Goal: Transaction & Acquisition: Obtain resource

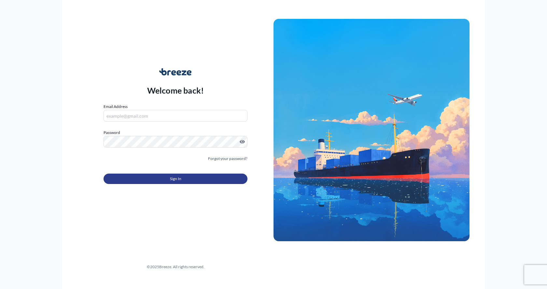
type input "[EMAIL_ADDRESS][DOMAIN_NAME]"
click at [161, 174] on button "Sign In" at bounding box center [176, 179] width 144 height 10
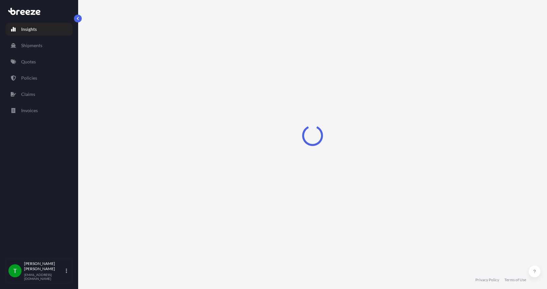
select select "2025"
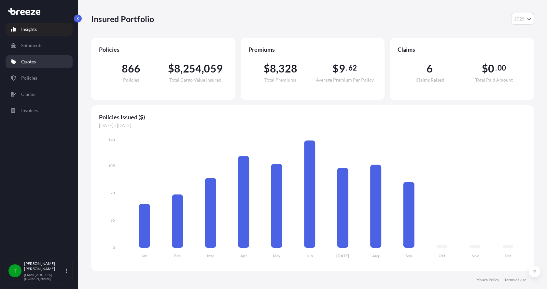
click at [33, 61] on p "Quotes" at bounding box center [28, 62] width 15 height 7
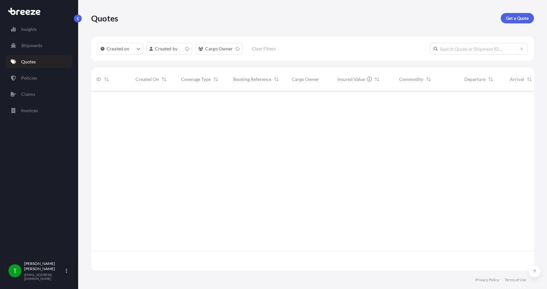
scroll to position [179, 438]
click at [516, 19] on p "Get a Quote" at bounding box center [517, 18] width 23 height 7
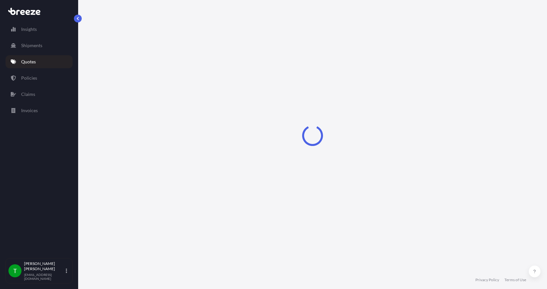
select select "Sea"
select select "1"
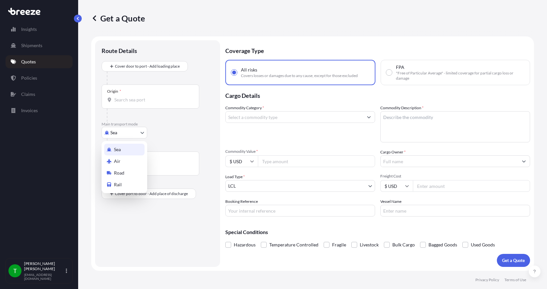
click at [128, 131] on body "Insights Shipments Quotes Policies Claims Invoices T [PERSON_NAME] [EMAIL_ADDRE…" at bounding box center [273, 144] width 547 height 289
click at [119, 174] on span "Road" at bounding box center [119, 173] width 10 height 7
select select "Road"
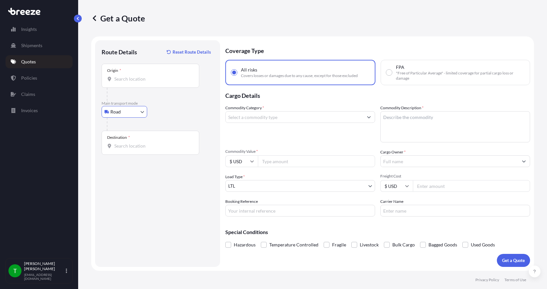
click at [144, 84] on div "Origin *" at bounding box center [151, 76] width 98 height 24
click at [144, 82] on input "Origin *" at bounding box center [152, 79] width 77 height 7
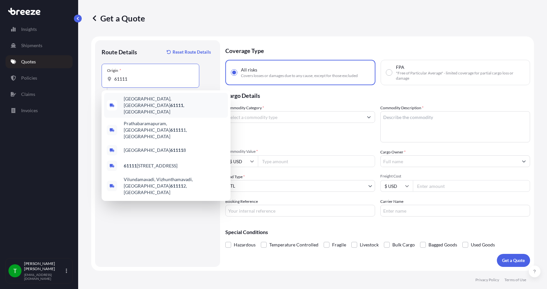
click at [135, 99] on span "[GEOGRAPHIC_DATA] , [GEOGRAPHIC_DATA]" at bounding box center [175, 106] width 102 height 20
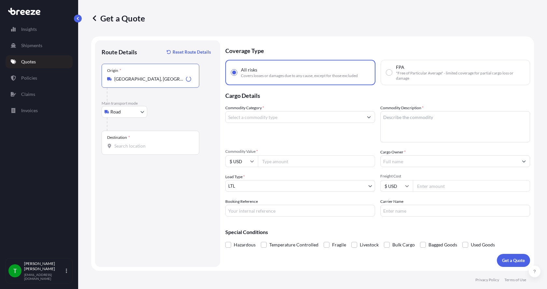
type input "[GEOGRAPHIC_DATA], [GEOGRAPHIC_DATA]"
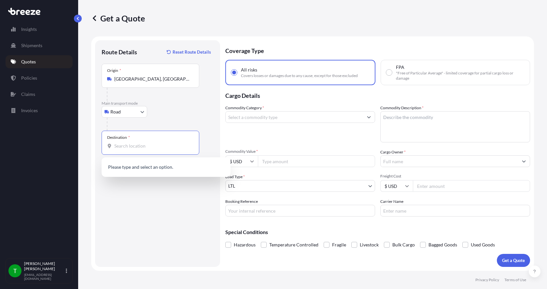
click at [117, 143] on input "Destination *" at bounding box center [152, 146] width 77 height 7
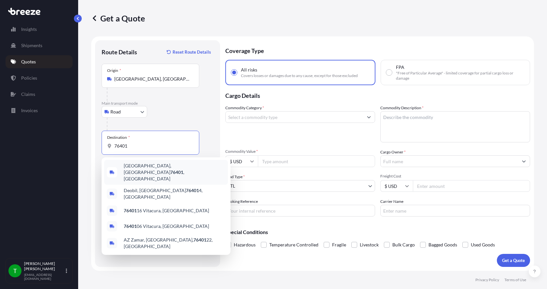
click at [132, 167] on span "[GEOGRAPHIC_DATA] , [GEOGRAPHIC_DATA]" at bounding box center [175, 173] width 102 height 20
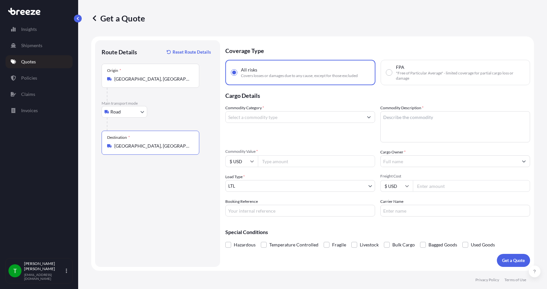
type input "[GEOGRAPHIC_DATA], [GEOGRAPHIC_DATA]"
click at [243, 119] on input "Commodity Category *" at bounding box center [294, 117] width 137 height 12
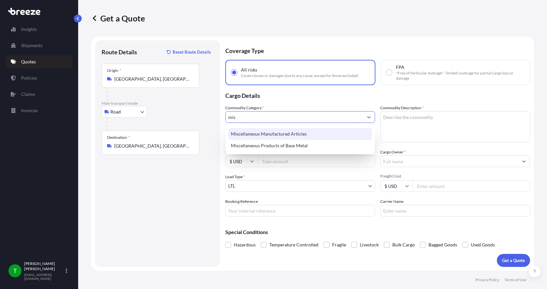
click at [248, 133] on div "Miscellaneous Manufactured Articles" at bounding box center [300, 134] width 144 height 12
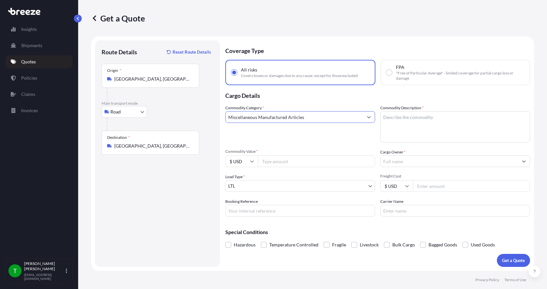
type input "Miscellaneous Manufactured Articles"
click at [394, 118] on textarea "Commodity Description *" at bounding box center [455, 126] width 150 height 31
type textarea "Parts Motor AER 7.5HP"
click at [278, 163] on input "Commodity Value *" at bounding box center [316, 162] width 117 height 12
click at [270, 159] on input "Commodity Value *" at bounding box center [316, 162] width 117 height 12
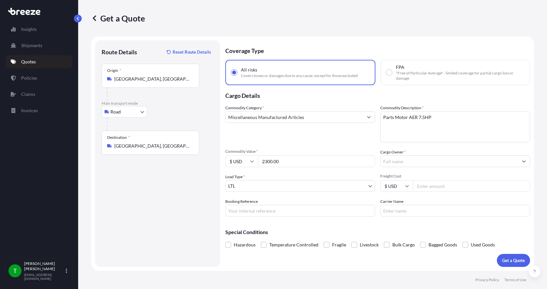
type input "2300.00"
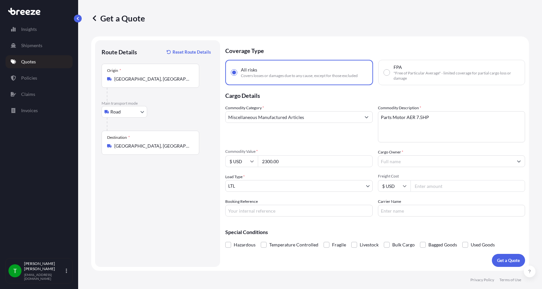
click at [397, 161] on input "Cargo Owner *" at bounding box center [445, 162] width 135 height 12
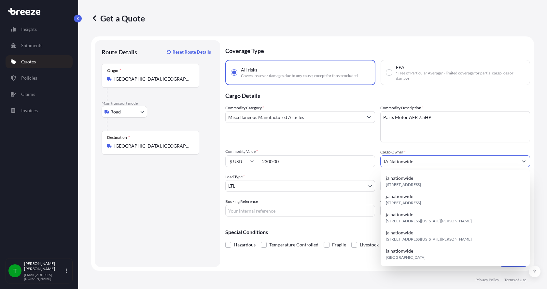
type input "JA Nationwide"
click at [268, 215] on input "Booking Reference" at bounding box center [300, 211] width 150 height 12
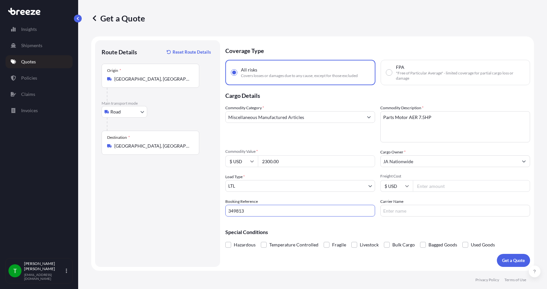
type input "349813"
click at [422, 185] on input "Freight Cost" at bounding box center [471, 186] width 117 height 12
type input "305.00"
click at [408, 210] on input "Carrier Name" at bounding box center [455, 211] width 150 height 12
type input "[PERSON_NAME] Express"
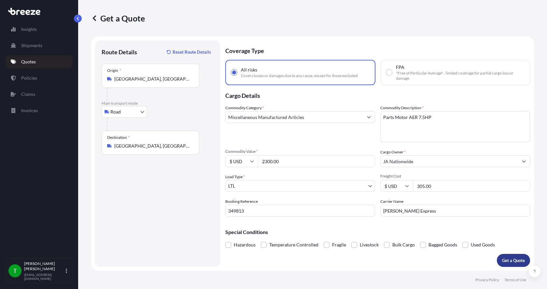
click at [514, 258] on p "Get a Quote" at bounding box center [513, 261] width 23 height 7
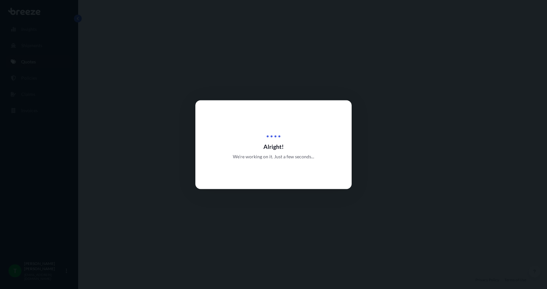
select select "Road"
select select "1"
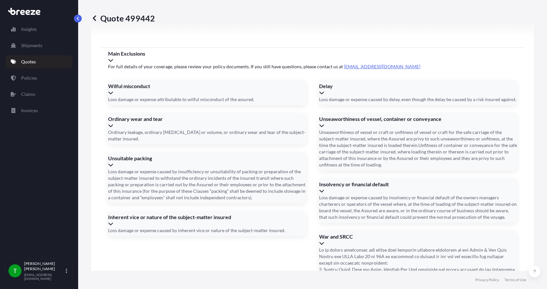
scroll to position [857, 0]
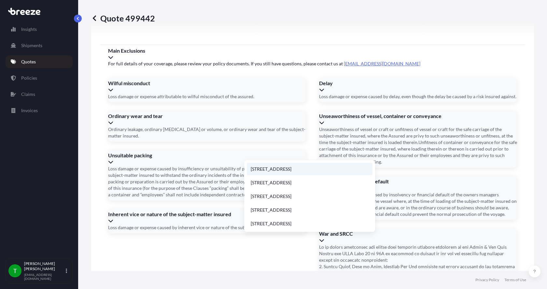
click at [275, 169] on li "[STREET_ADDRESS]" at bounding box center [310, 169] width 126 height 12
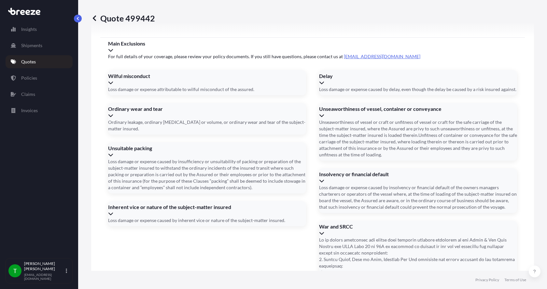
type input "[STREET_ADDRESS]"
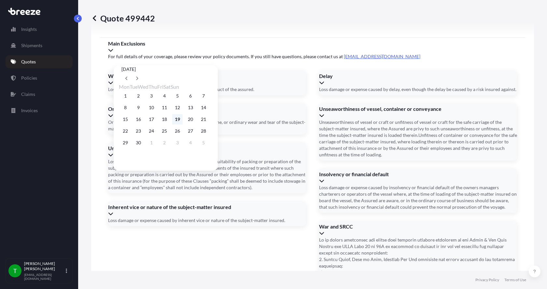
click at [183, 122] on button "19" at bounding box center [177, 119] width 10 height 10
type input "[DATE]"
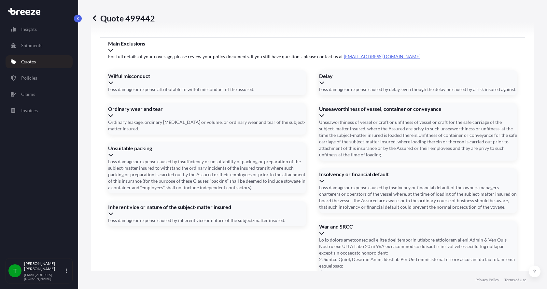
click at [178, 122] on button "19" at bounding box center [175, 119] width 8 height 6
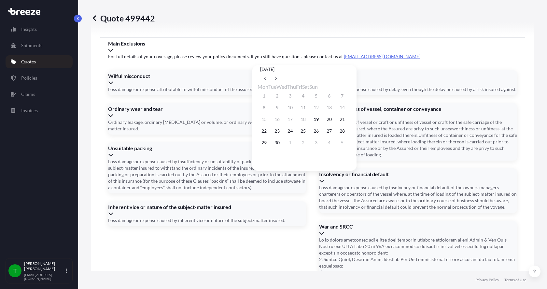
click at [312, 124] on div "15 16 17 18 19 20 21" at bounding box center [305, 120] width 94 height 12
click at [308, 134] on button "25" at bounding box center [303, 131] width 10 height 10
type input "[DATE]"
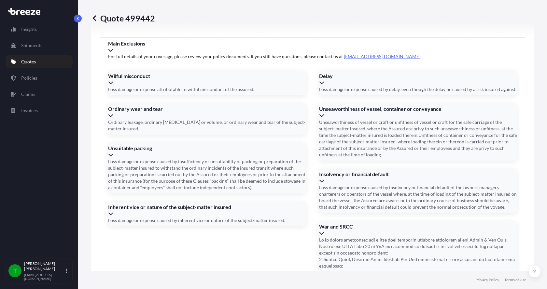
click at [307, 129] on button "25" at bounding box center [304, 126] width 8 height 6
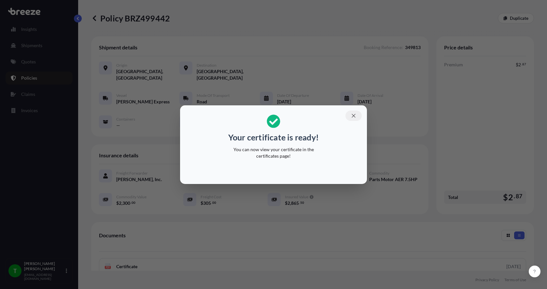
click at [351, 113] on icon "button" at bounding box center [354, 116] width 6 height 6
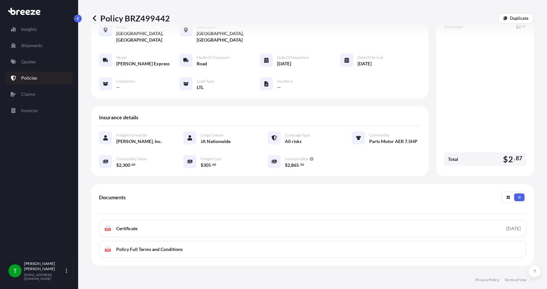
scroll to position [96, 0]
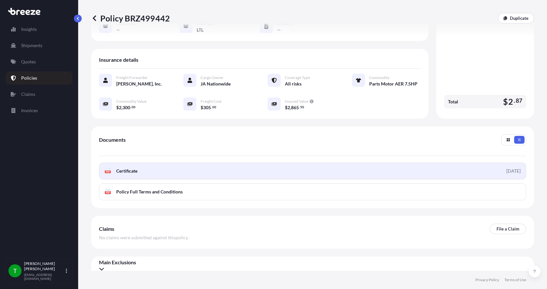
click at [112, 168] on div "PDF Certificate" at bounding box center [121, 171] width 33 height 7
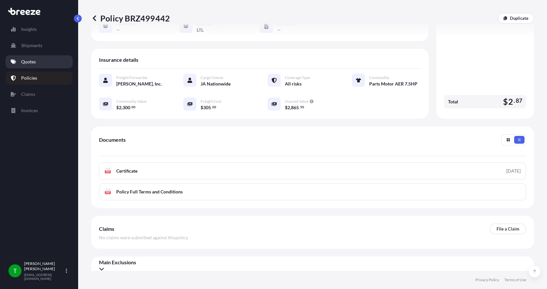
click at [34, 64] on p "Quotes" at bounding box center [28, 62] width 15 height 7
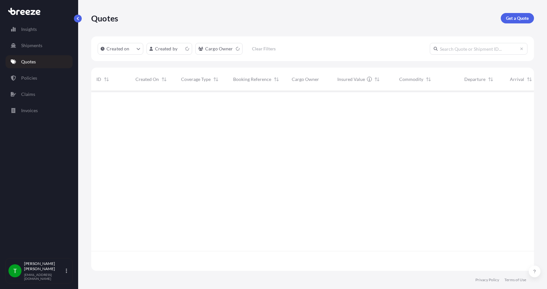
scroll to position [179, 438]
click at [510, 18] on p "Get a Quote" at bounding box center [517, 18] width 23 height 7
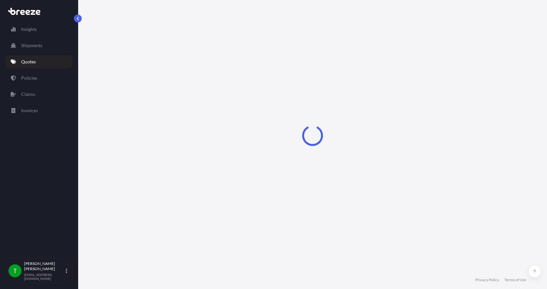
select select "Sea"
select select "1"
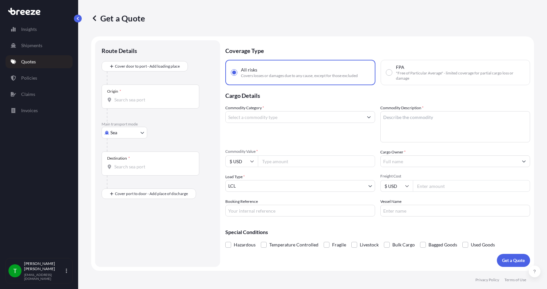
click at [118, 133] on body "Insights Shipments Quotes Policies Claims Invoices T [PERSON_NAME] [EMAIL_ADDRE…" at bounding box center [273, 144] width 547 height 289
click at [123, 175] on span "Road" at bounding box center [119, 173] width 10 height 7
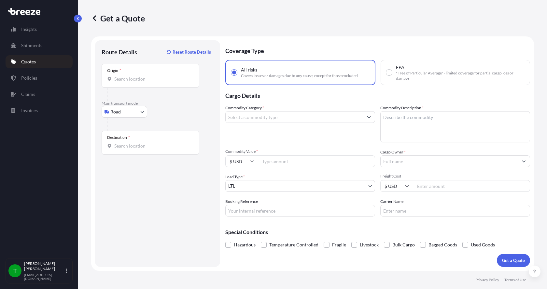
click at [131, 83] on div "Origin *" at bounding box center [151, 76] width 98 height 24
click at [131, 82] on input "Origin *" at bounding box center [152, 79] width 77 height 7
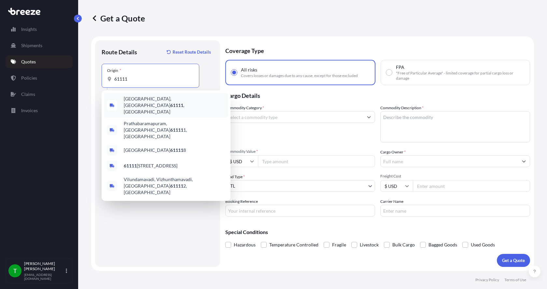
click at [141, 100] on span "[GEOGRAPHIC_DATA] , [GEOGRAPHIC_DATA]" at bounding box center [175, 106] width 102 height 20
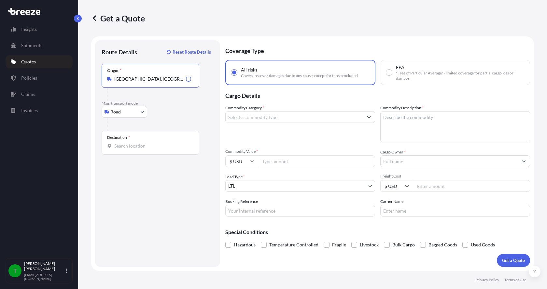
type input "[GEOGRAPHIC_DATA], [GEOGRAPHIC_DATA]"
click at [129, 146] on input "Destination *" at bounding box center [152, 146] width 77 height 7
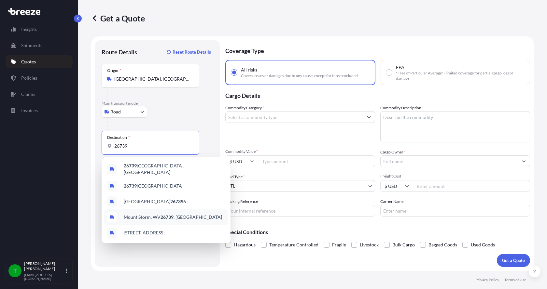
click at [135, 214] on span "Mount Storm, WV 26739 , [GEOGRAPHIC_DATA]" at bounding box center [173, 217] width 98 height 7
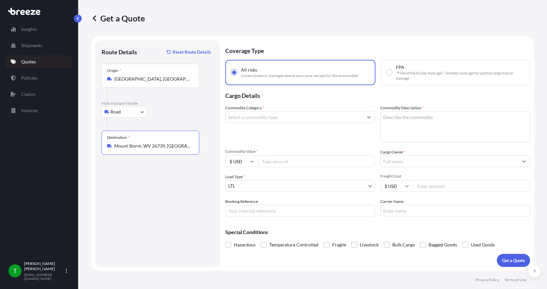
type input "Mount Storm, WV 26739, [GEOGRAPHIC_DATA]"
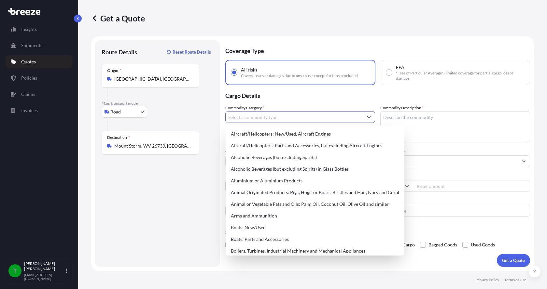
click at [239, 118] on input "Commodity Category *" at bounding box center [294, 117] width 137 height 12
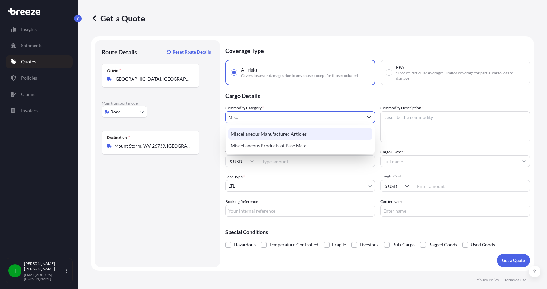
click at [244, 132] on div "Miscellaneous Manufactured Articles" at bounding box center [300, 134] width 144 height 12
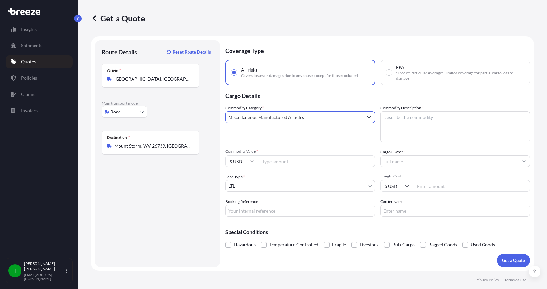
type input "Miscellaneous Manufactured Articles"
click at [401, 118] on textarea "Commodity Description *" at bounding box center [455, 126] width 150 height 31
type textarea "Cloth Sock ADF-108 PES 14"
click at [298, 161] on input "Commodity Value *" at bounding box center [316, 162] width 117 height 12
click at [264, 160] on input "Commodity Value *" at bounding box center [316, 162] width 117 height 12
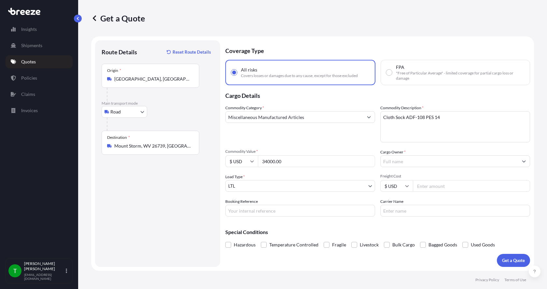
type input "34000.00"
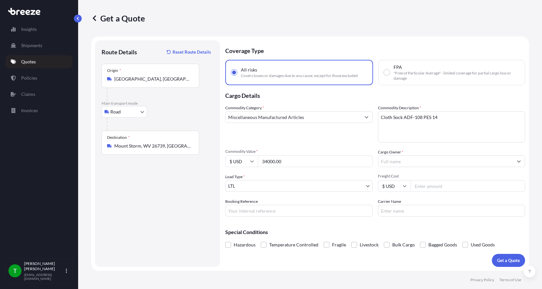
click at [421, 162] on input "Cargo Owner *" at bounding box center [445, 162] width 135 height 12
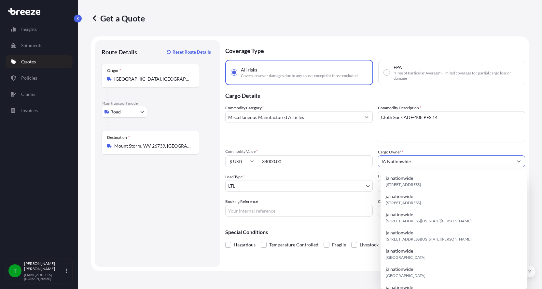
type input "JA Nationwide"
click at [271, 213] on input "Booking Reference" at bounding box center [298, 211] width 147 height 12
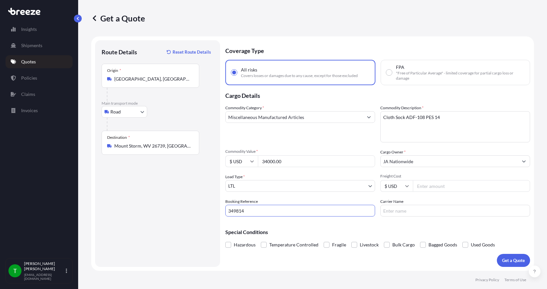
type input "349814"
click at [424, 185] on input "Freight Cost" at bounding box center [471, 186] width 117 height 12
type input "710.00"
click at [405, 211] on input "Carrier Name" at bounding box center [455, 211] width 150 height 12
type input "[PERSON_NAME] Express"
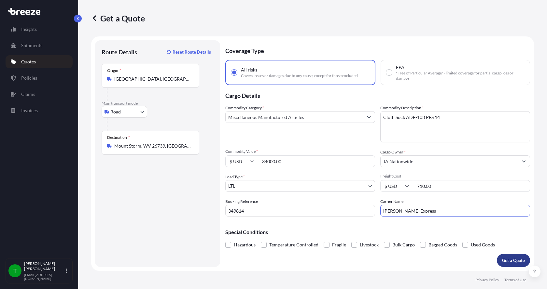
click at [506, 259] on p "Get a Quote" at bounding box center [513, 261] width 23 height 7
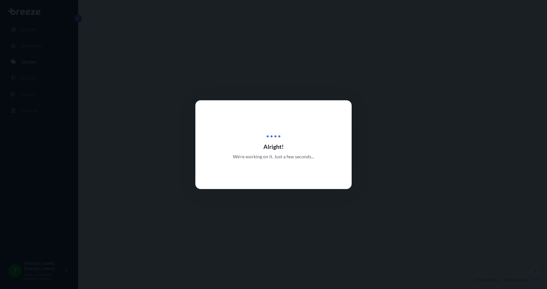
select select "Road"
select select "1"
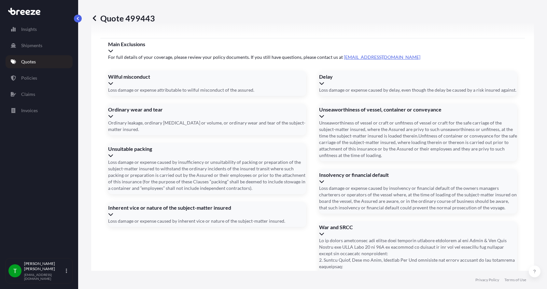
scroll to position [857, 0]
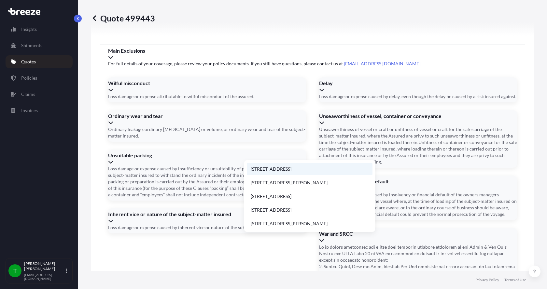
click at [275, 169] on li "[STREET_ADDRESS]" at bounding box center [310, 169] width 126 height 12
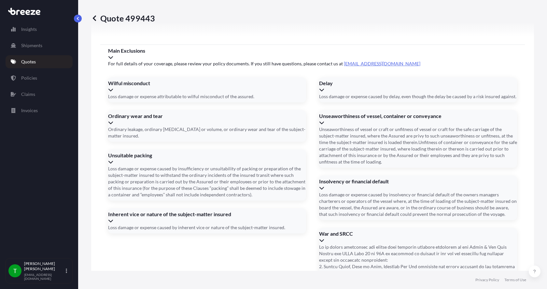
type input "[STREET_ADDRESS]"
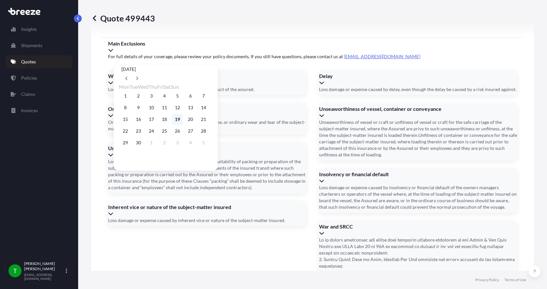
click at [183, 120] on button "19" at bounding box center [177, 119] width 10 height 10
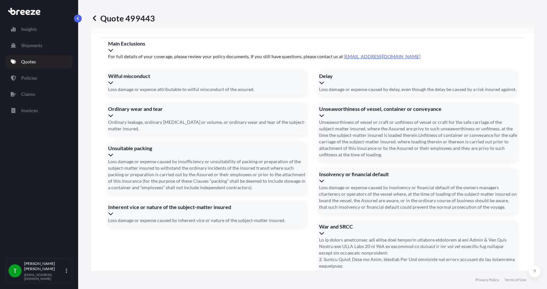
type input "[DATE]"
click at [178, 120] on button "19" at bounding box center [175, 119] width 8 height 6
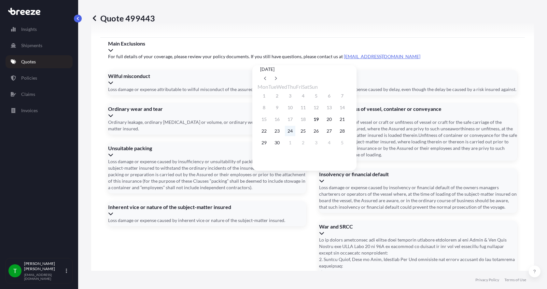
click at [295, 136] on button "24" at bounding box center [290, 131] width 10 height 10
type input "[DATE]"
click at [295, 136] on button "24" at bounding box center [290, 131] width 10 height 10
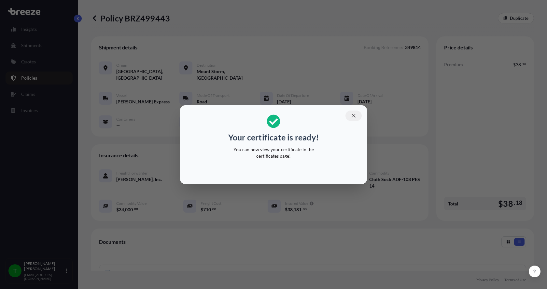
click at [355, 115] on icon "button" at bounding box center [354, 116] width 6 height 6
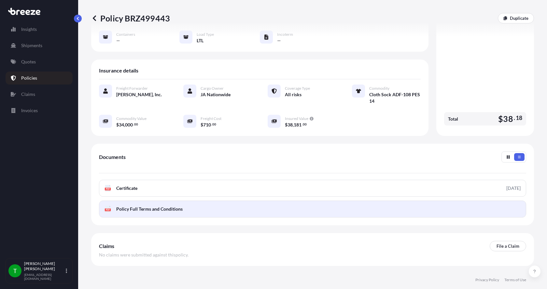
scroll to position [98, 0]
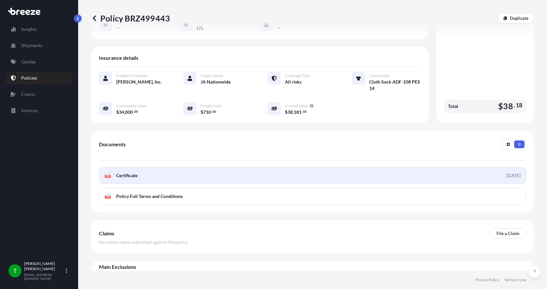
click at [111, 175] on rect at bounding box center [108, 176] width 6 height 3
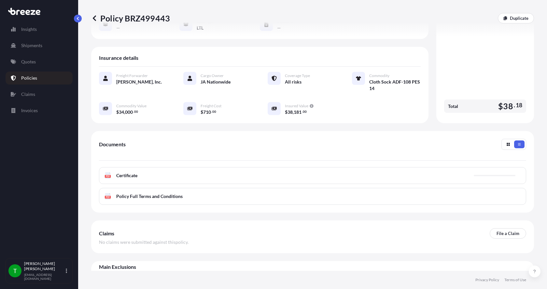
scroll to position [0, 0]
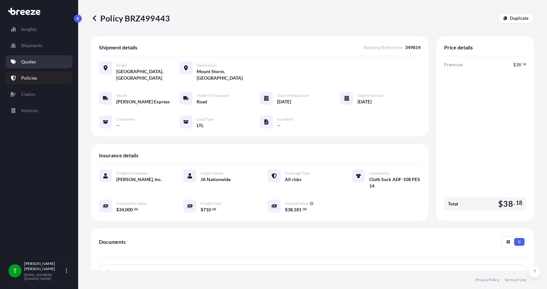
click at [36, 63] on link "Quotes" at bounding box center [39, 61] width 67 height 13
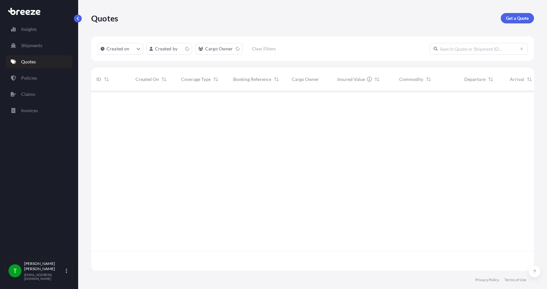
scroll to position [179, 438]
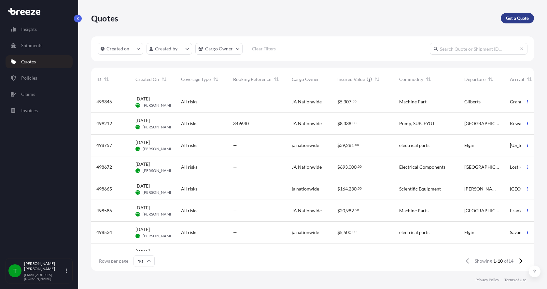
click at [527, 20] on p "Get a Quote" at bounding box center [517, 18] width 23 height 7
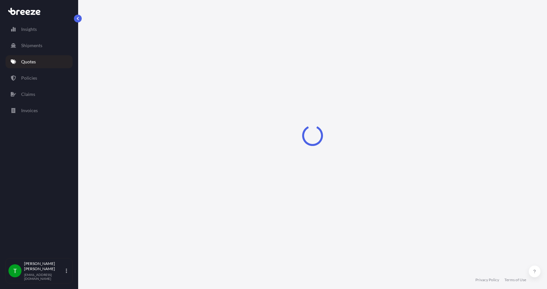
select select "Sea"
select select "1"
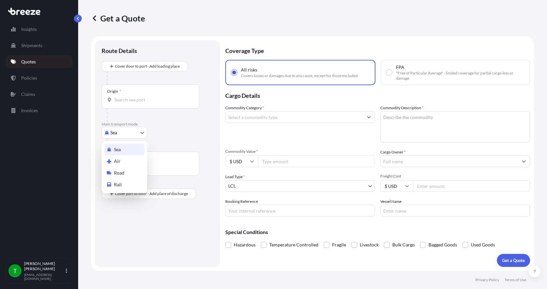
click at [115, 132] on body "Insights Shipments Quotes Policies Claims Invoices T [PERSON_NAME] [EMAIL_ADDRE…" at bounding box center [273, 144] width 547 height 289
click at [115, 169] on div "Road" at bounding box center [124, 173] width 40 height 12
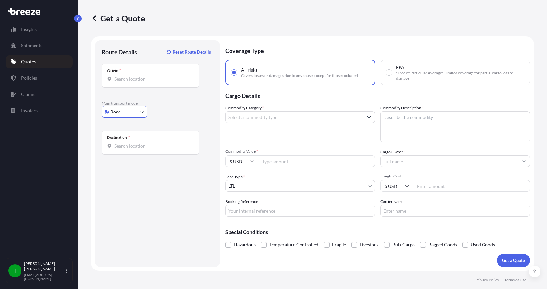
click at [136, 82] on input "Origin *" at bounding box center [152, 79] width 77 height 7
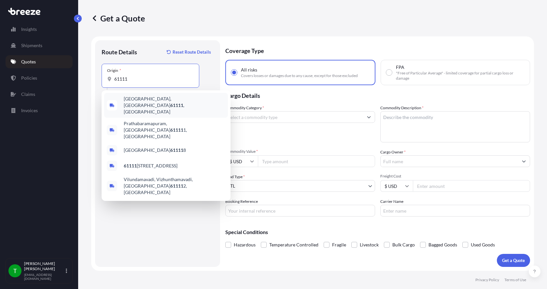
click at [134, 99] on span "[GEOGRAPHIC_DATA] , [GEOGRAPHIC_DATA]" at bounding box center [175, 106] width 102 height 20
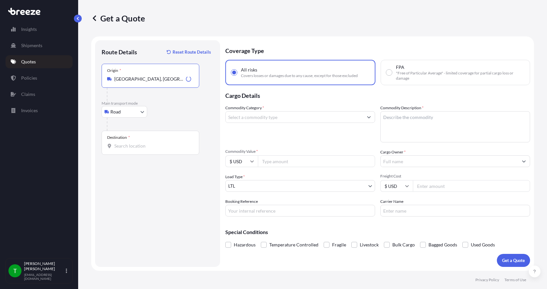
type input "[GEOGRAPHIC_DATA], [GEOGRAPHIC_DATA]"
click at [121, 144] on input "Destination *" at bounding box center [152, 146] width 77 height 7
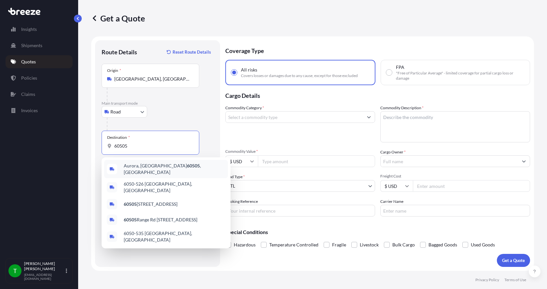
click at [126, 166] on span "[GEOGRAPHIC_DATA] , [GEOGRAPHIC_DATA]" at bounding box center [175, 169] width 102 height 13
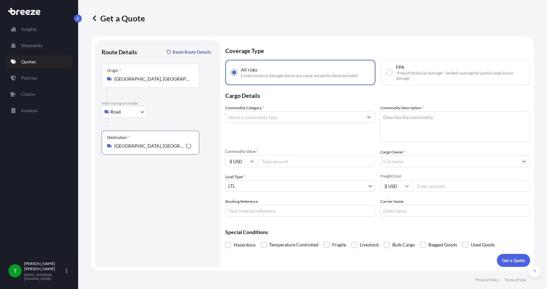
type input "[GEOGRAPHIC_DATA], [GEOGRAPHIC_DATA]"
click at [273, 119] on input "Commodity Category *" at bounding box center [294, 117] width 137 height 12
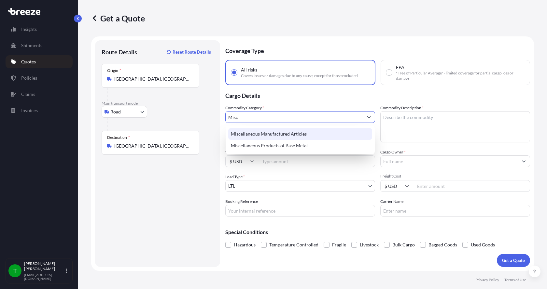
click at [270, 132] on div "Miscellaneous Manufactured Articles" at bounding box center [300, 134] width 144 height 12
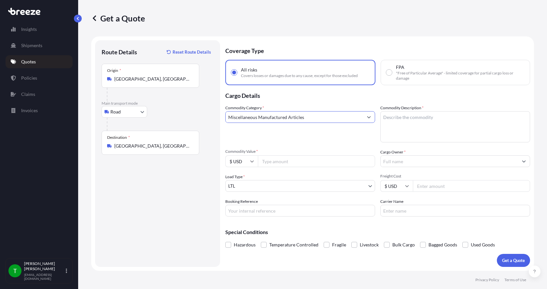
type input "Miscellaneous Manufactured Articles"
click at [410, 115] on textarea "Commodity Description *" at bounding box center [455, 126] width 150 height 31
click at [388, 119] on textarea "Commodity Description *" at bounding box center [455, 126] width 150 height 31
type textarea "Membrane"
click at [311, 161] on input "Commodity Value *" at bounding box center [316, 162] width 117 height 12
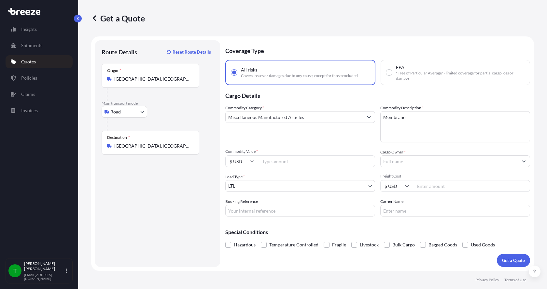
click at [270, 164] on input "Commodity Value *" at bounding box center [316, 162] width 117 height 12
type input "10000.00"
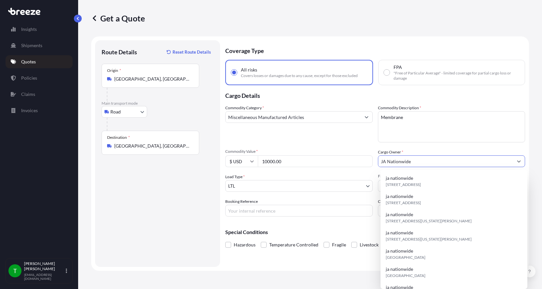
type input "JA Nationwide"
click at [257, 209] on input "Booking Reference" at bounding box center [298, 211] width 147 height 12
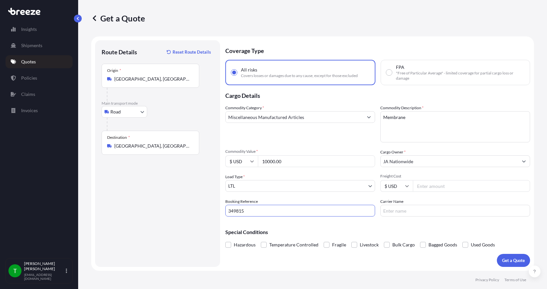
type input "349815"
click at [423, 188] on input "Freight Cost" at bounding box center [471, 186] width 117 height 12
type input "190.00"
click at [409, 209] on input "Carrier Name" at bounding box center [455, 211] width 150 height 12
type input "Double D"
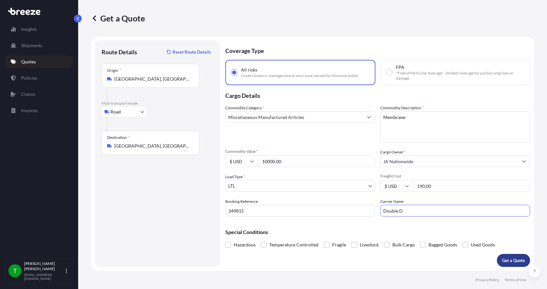
click at [513, 255] on button "Get a Quote" at bounding box center [513, 260] width 33 height 13
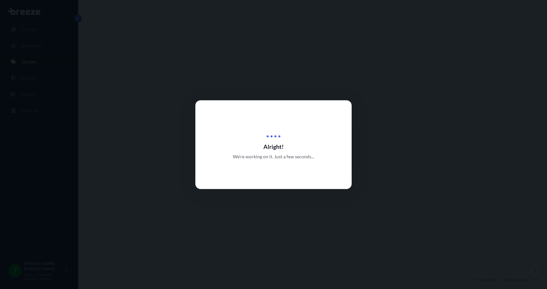
select select "Road"
select select "1"
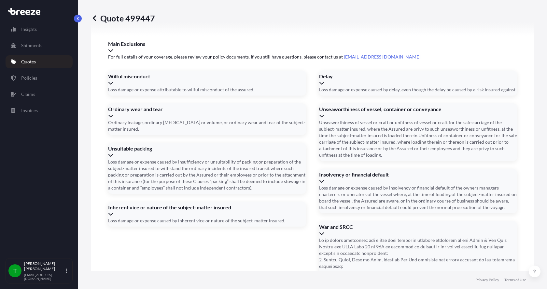
scroll to position [857, 0]
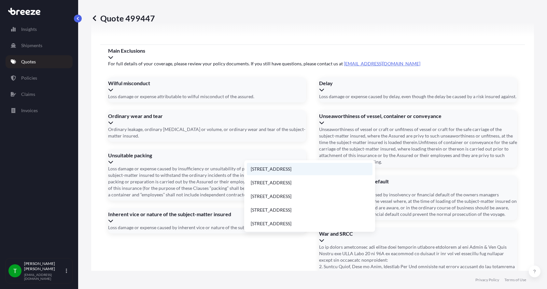
click at [277, 167] on li "[STREET_ADDRESS]" at bounding box center [310, 169] width 126 height 12
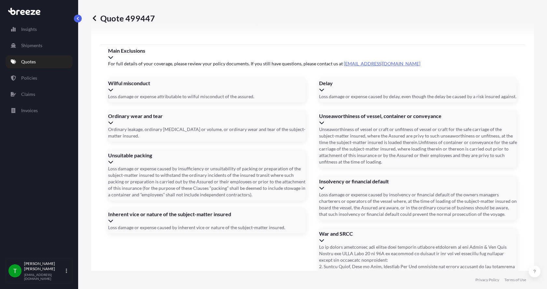
type input "[STREET_ADDRESS]"
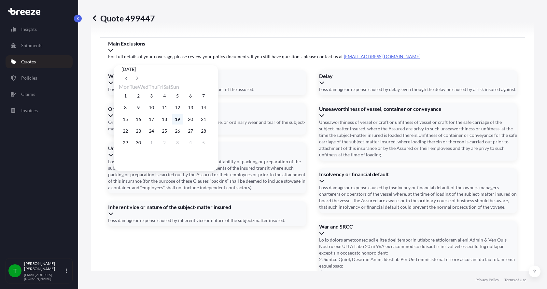
click at [183, 120] on button "19" at bounding box center [177, 119] width 10 height 10
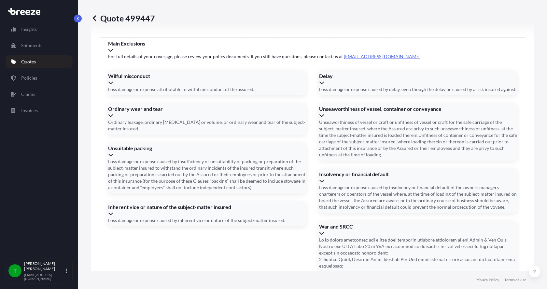
type input "[DATE]"
click at [178, 120] on button "19" at bounding box center [175, 119] width 8 height 6
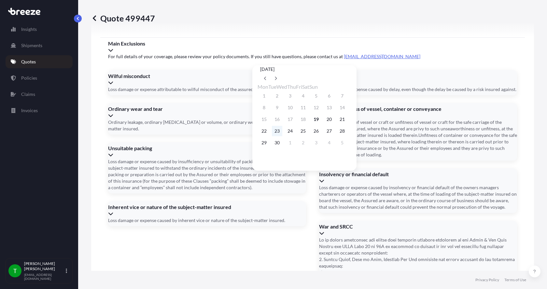
click at [277, 134] on button "23" at bounding box center [277, 131] width 10 height 10
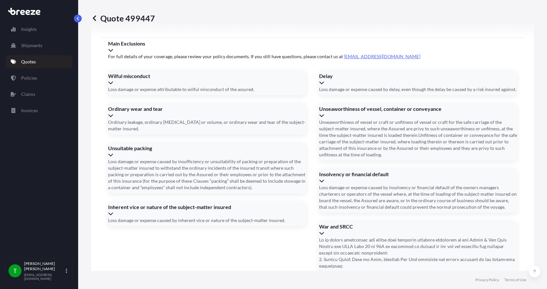
type input "[DATE]"
click at [280, 129] on button "23" at bounding box center [284, 126] width 8 height 6
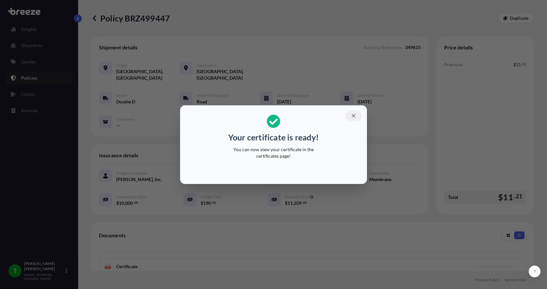
click at [352, 115] on icon "button" at bounding box center [354, 116] width 6 height 6
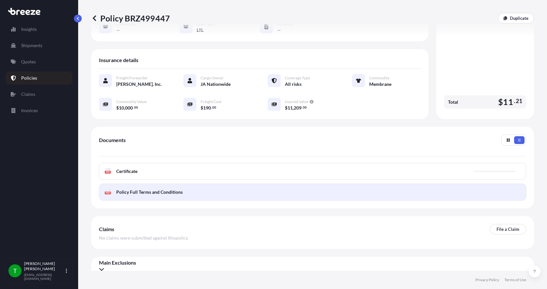
scroll to position [96, 0]
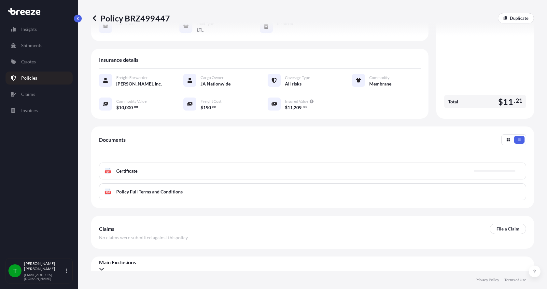
click at [107, 171] on text "PDF" at bounding box center [108, 172] width 4 height 2
click at [111, 168] on div "PDF Certificate" at bounding box center [121, 171] width 33 height 7
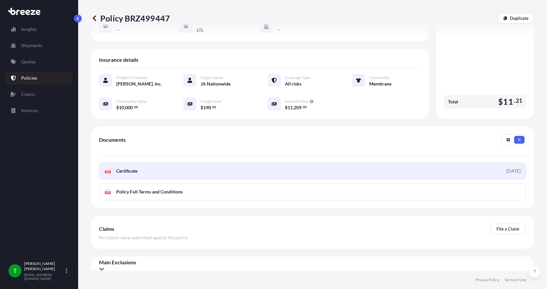
click at [107, 168] on icon at bounding box center [108, 171] width 6 height 7
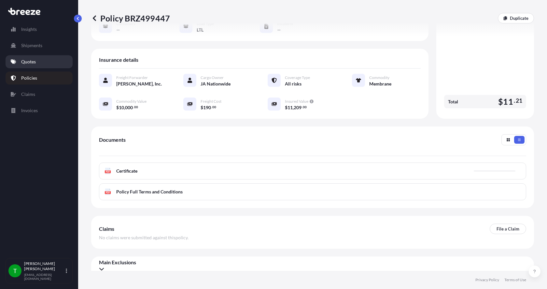
click at [28, 62] on p "Quotes" at bounding box center [28, 62] width 15 height 7
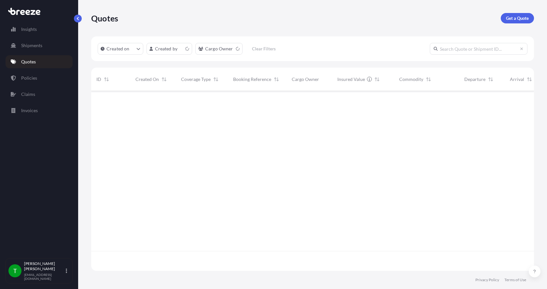
scroll to position [179, 438]
click at [512, 19] on p "Get a Quote" at bounding box center [517, 18] width 23 height 7
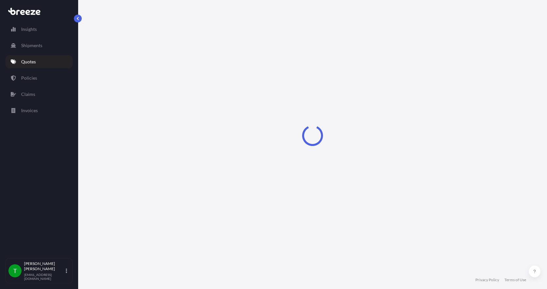
select select "Sea"
select select "1"
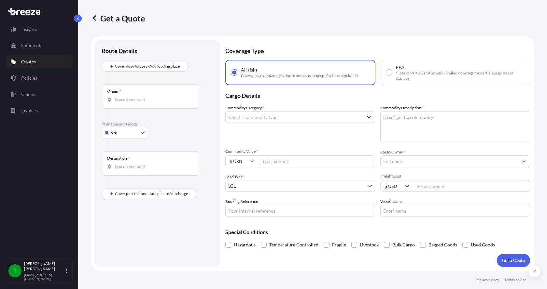
click at [119, 136] on body "Insights Shipments Quotes Policies Claims Invoices T [PERSON_NAME] [EMAIL_ADDRE…" at bounding box center [273, 144] width 547 height 289
click at [122, 171] on span "Road" at bounding box center [119, 173] width 10 height 7
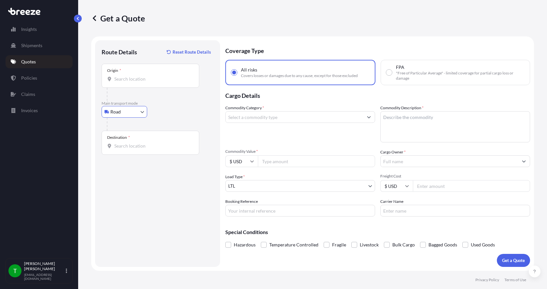
click at [126, 79] on input "Origin *" at bounding box center [152, 79] width 77 height 7
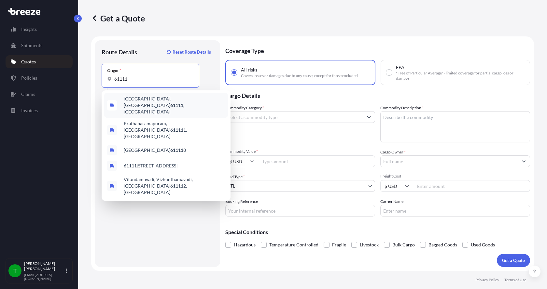
click at [129, 102] on span "[GEOGRAPHIC_DATA] , [GEOGRAPHIC_DATA]" at bounding box center [175, 106] width 102 height 20
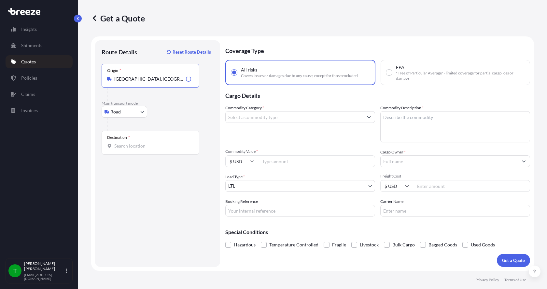
type input "[GEOGRAPHIC_DATA], [GEOGRAPHIC_DATA]"
click at [120, 144] on input "Destination *" at bounding box center [152, 146] width 77 height 7
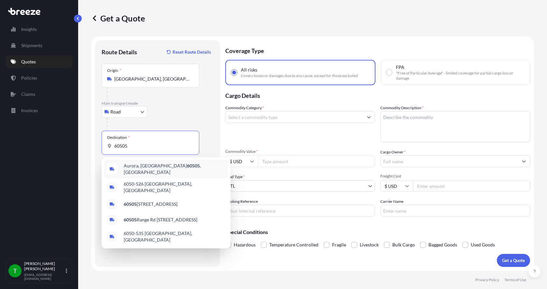
click at [131, 168] on span "[GEOGRAPHIC_DATA] , [GEOGRAPHIC_DATA]" at bounding box center [175, 169] width 102 height 13
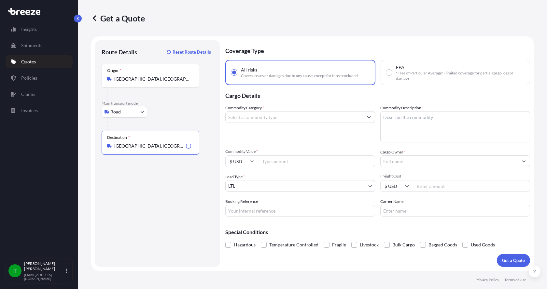
type input "[GEOGRAPHIC_DATA], [GEOGRAPHIC_DATA]"
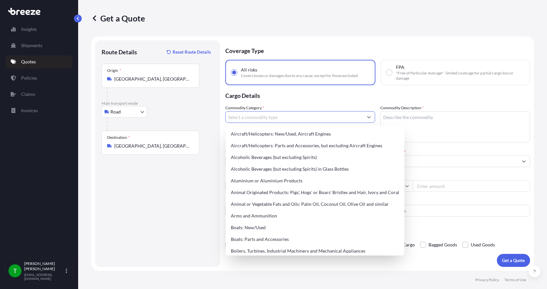
click at [261, 118] on input "Commodity Category *" at bounding box center [294, 117] width 137 height 12
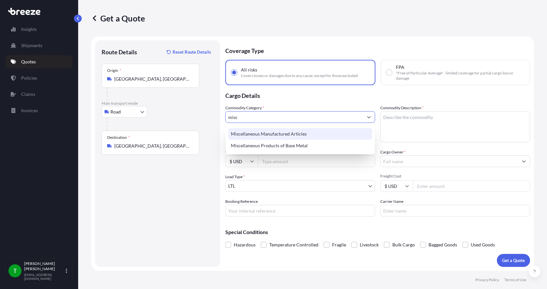
click at [257, 133] on div "Miscellaneous Manufactured Articles" at bounding box center [300, 134] width 144 height 12
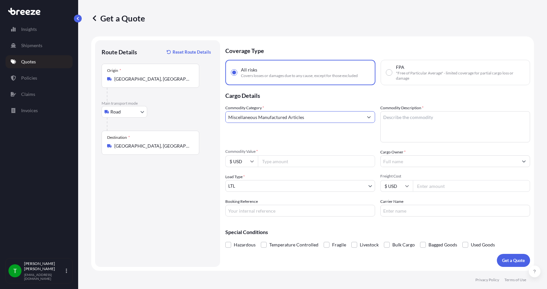
type input "Miscellaneous Manufactured Articles"
click at [388, 115] on textarea "Commodity Description *" at bounding box center [455, 126] width 150 height 31
type textarea "Membrane"
click at [301, 165] on input "Commodity Value *" at bounding box center [316, 162] width 117 height 12
type input "10000.00"
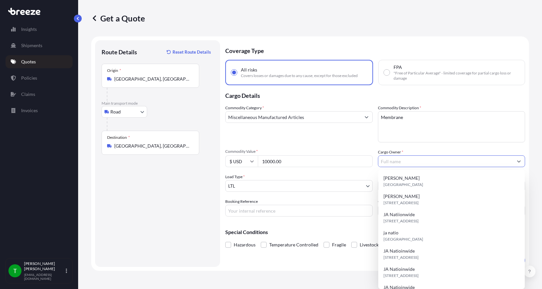
click at [393, 163] on input "Cargo Owner *" at bounding box center [445, 162] width 135 height 12
type input "JA Nationwide"
click at [292, 207] on input "Booking Reference" at bounding box center [298, 211] width 147 height 12
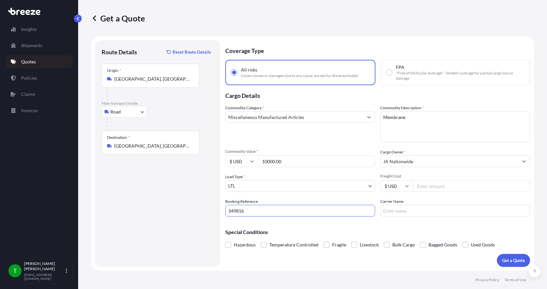
type input "349816"
click at [443, 187] on input "Freight Cost" at bounding box center [471, 186] width 117 height 12
type input "195.00"
click at [410, 213] on input "Carrier Name" at bounding box center [455, 211] width 150 height 12
type input "Double D"
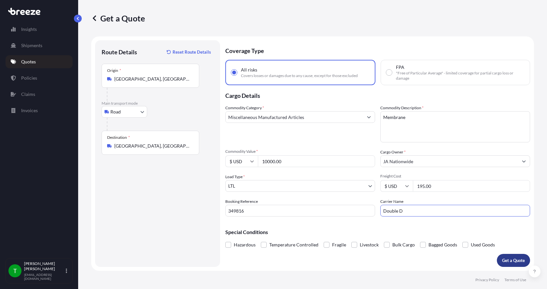
click at [510, 258] on p "Get a Quote" at bounding box center [513, 261] width 23 height 7
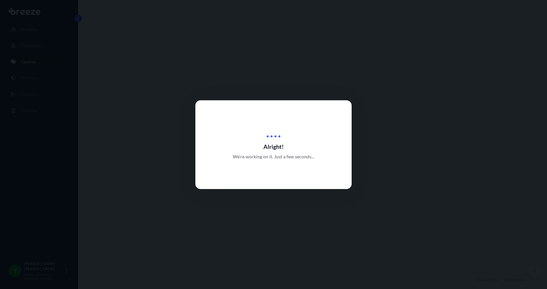
select select "Road"
select select "1"
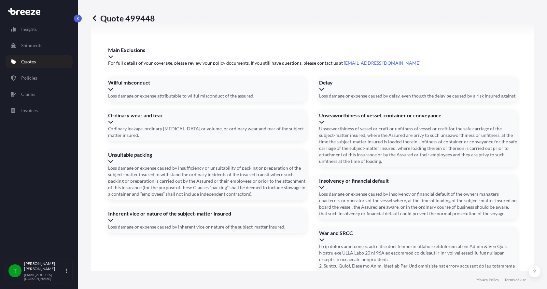
scroll to position [857, 0]
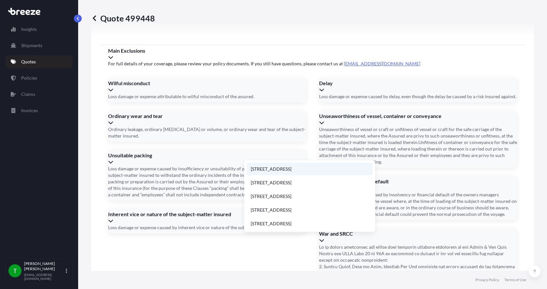
click at [263, 168] on li "[STREET_ADDRESS]" at bounding box center [310, 169] width 126 height 12
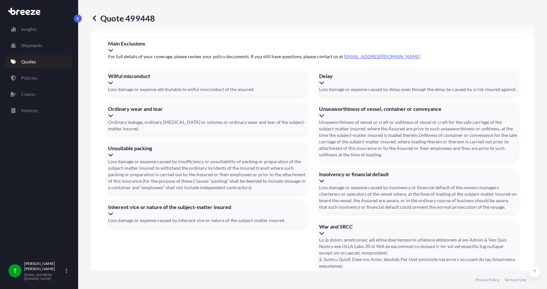
type input "[STREET_ADDRESS]"
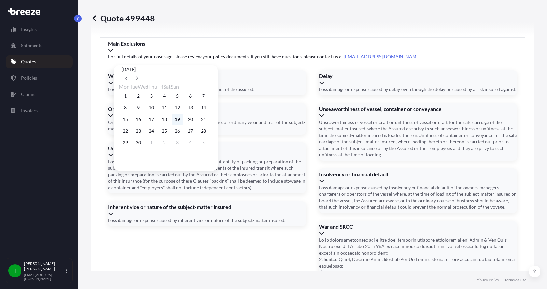
click at [183, 120] on button "19" at bounding box center [177, 119] width 10 height 10
type input "[DATE]"
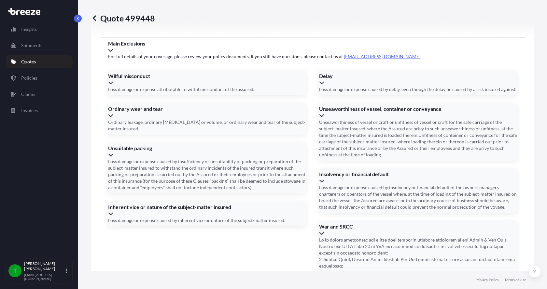
click at [178, 120] on button "19" at bounding box center [175, 119] width 8 height 6
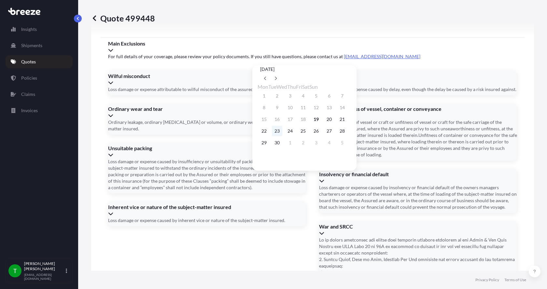
click at [279, 134] on button "23" at bounding box center [277, 131] width 10 height 10
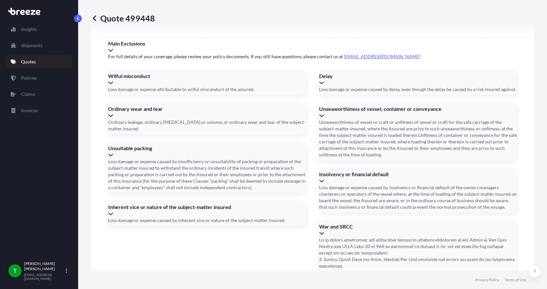
type input "[DATE]"
click at [280, 129] on button "23" at bounding box center [284, 126] width 8 height 6
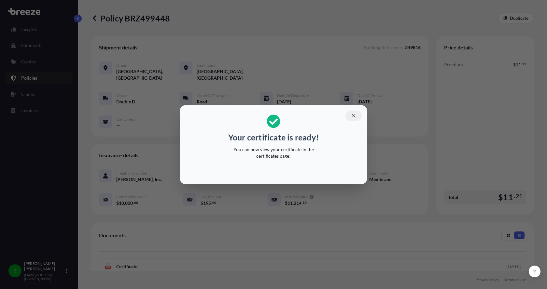
click at [358, 115] on button "button" at bounding box center [353, 116] width 16 height 10
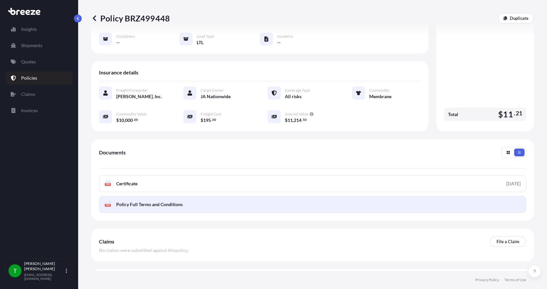
scroll to position [96, 0]
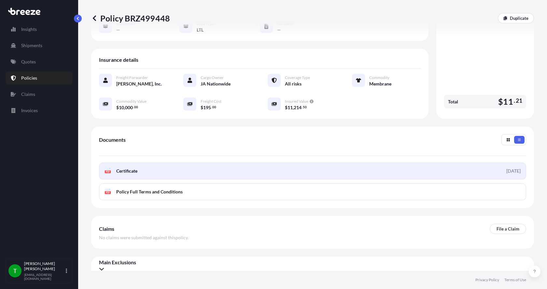
click at [106, 171] on text "PDF" at bounding box center [108, 172] width 4 height 2
